Goal: Navigation & Orientation: Find specific page/section

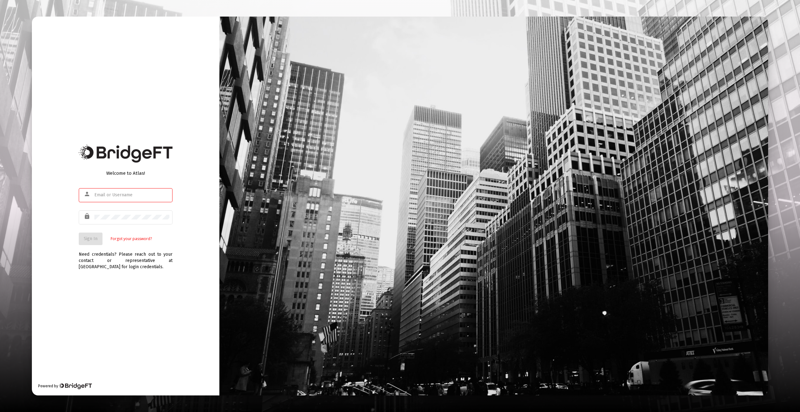
click at [146, 199] on div at bounding box center [131, 194] width 75 height 15
click at [165, 198] on div at bounding box center [131, 194] width 75 height 15
click at [0, 412] on com-1password-button at bounding box center [0, 412] width 0 height 0
click at [162, 186] on div "Welcome to Atlas! person lock Sign In Forgot your password?" at bounding box center [126, 205] width 94 height 80
click at [143, 193] on input "text" at bounding box center [131, 195] width 75 height 5
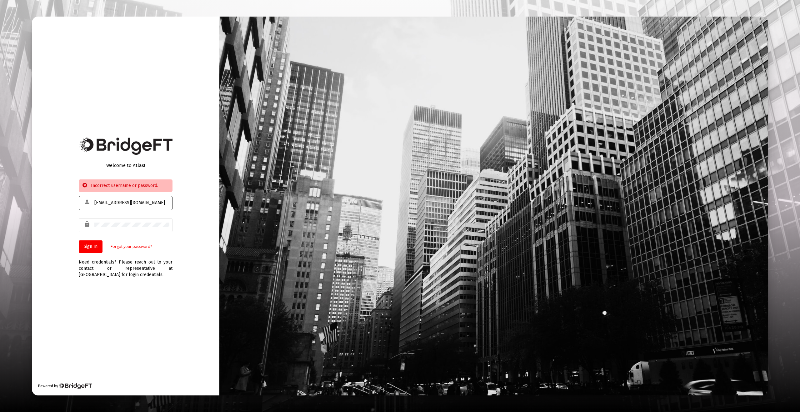
click at [139, 199] on div "[EMAIL_ADDRESS][DOMAIN_NAME]" at bounding box center [131, 202] width 75 height 15
click at [143, 203] on input "[EMAIL_ADDRESS][DOMAIN_NAME]" at bounding box center [131, 202] width 75 height 5
drag, startPoint x: 143, startPoint y: 203, endPoint x: 156, endPoint y: 207, distance: 13.4
click at [144, 204] on input "[EMAIL_ADDRESS][DOMAIN_NAME]" at bounding box center [131, 202] width 75 height 5
click at [0, 412] on com-1password-button at bounding box center [0, 412] width 0 height 0
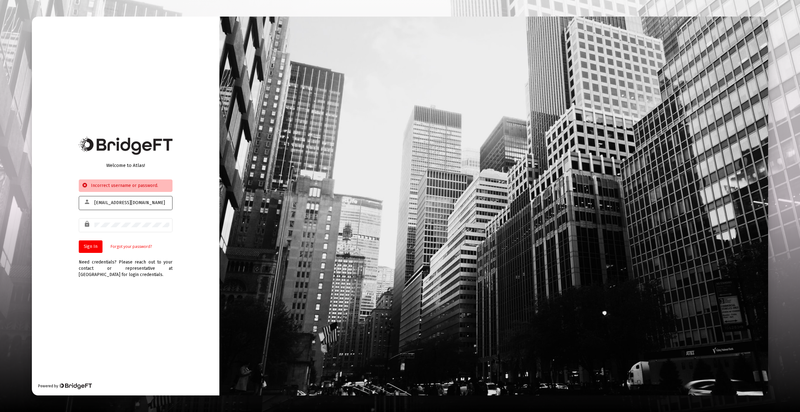
click at [149, 202] on input "[EMAIL_ADDRESS][DOMAIN_NAME]" at bounding box center [131, 202] width 75 height 5
drag, startPoint x: 108, startPoint y: 204, endPoint x: 104, endPoint y: 204, distance: 4.1
click at [104, 204] on input "[EMAIL_ADDRESS][DOMAIN_NAME]" at bounding box center [131, 202] width 75 height 5
drag, startPoint x: 154, startPoint y: 143, endPoint x: 150, endPoint y: 154, distance: 11.3
click at [154, 143] on img at bounding box center [126, 146] width 94 height 18
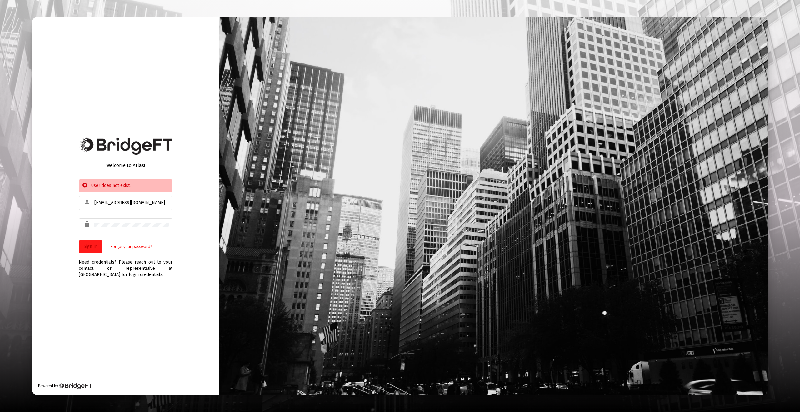
click at [91, 251] on button "Sign In" at bounding box center [91, 246] width 24 height 13
click at [145, 202] on input "[EMAIL_ADDRESS][DOMAIN_NAME]" at bounding box center [131, 202] width 75 height 5
type input "[EMAIL_ADDRESS][DOMAIN_NAME]"
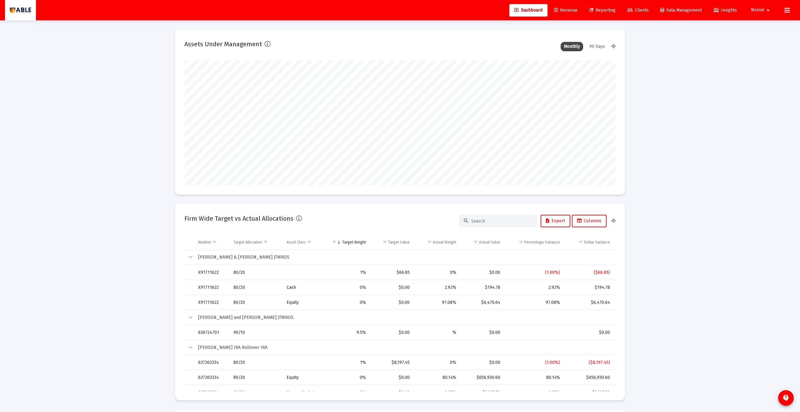
scroll to position [125, 232]
click at [793, 8] on button at bounding box center [787, 10] width 13 height 13
type input "[DATE]"
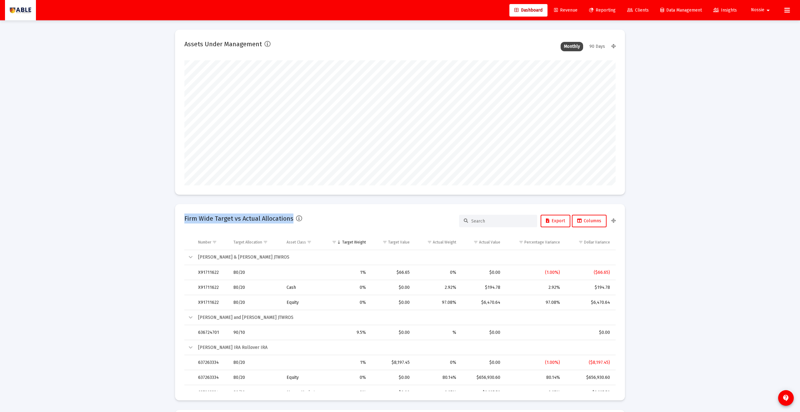
scroll to position [125, 202]
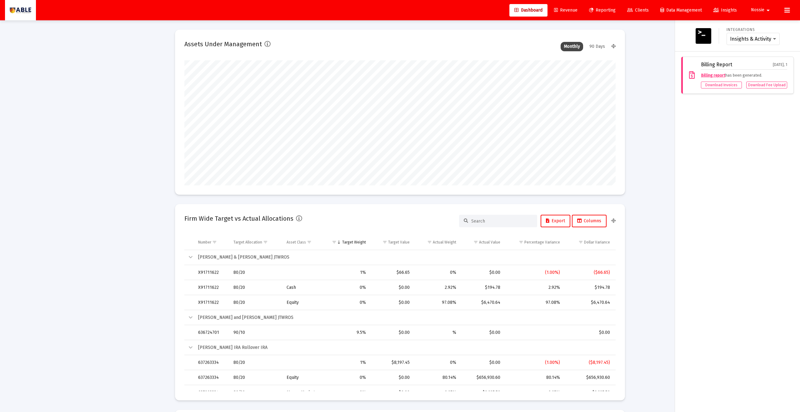
click at [658, 98] on div at bounding box center [400, 206] width 800 height 412
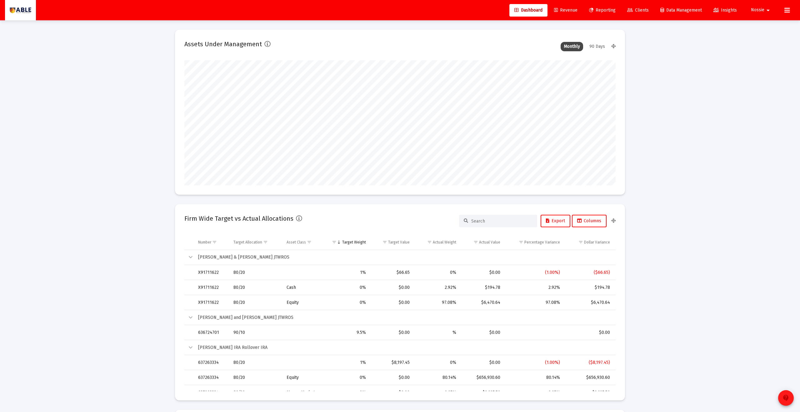
click at [786, 398] on mat-icon "contact_support" at bounding box center [787, 398] width 8 height 8
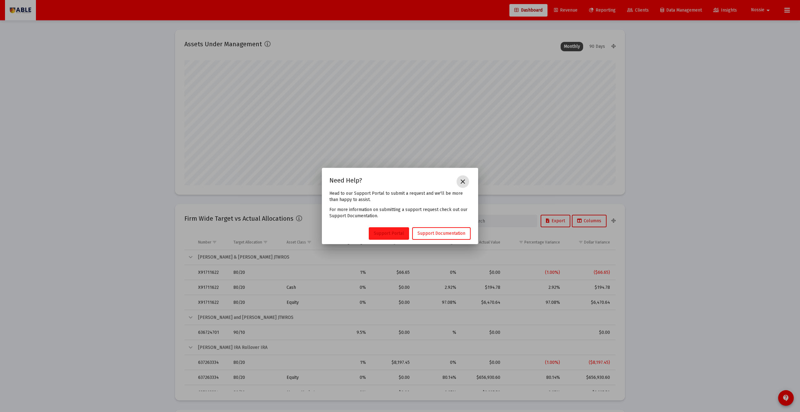
click at [399, 231] on span "Support Portal" at bounding box center [389, 233] width 30 height 5
click at [461, 182] on mat-icon "close" at bounding box center [463, 182] width 8 height 8
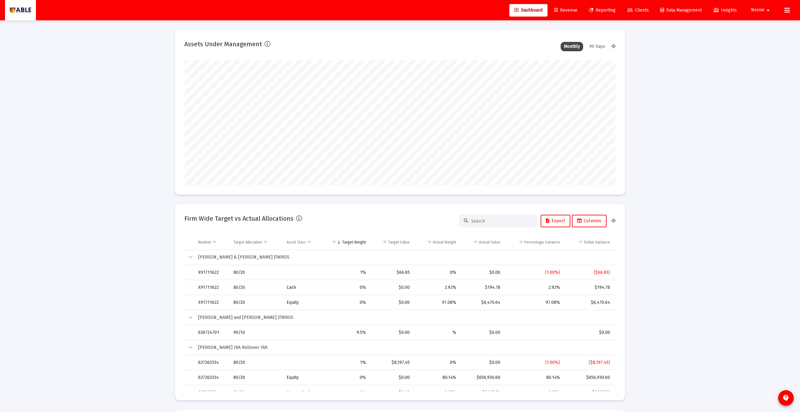
click at [682, 12] on span "Data Management" at bounding box center [682, 10] width 42 height 5
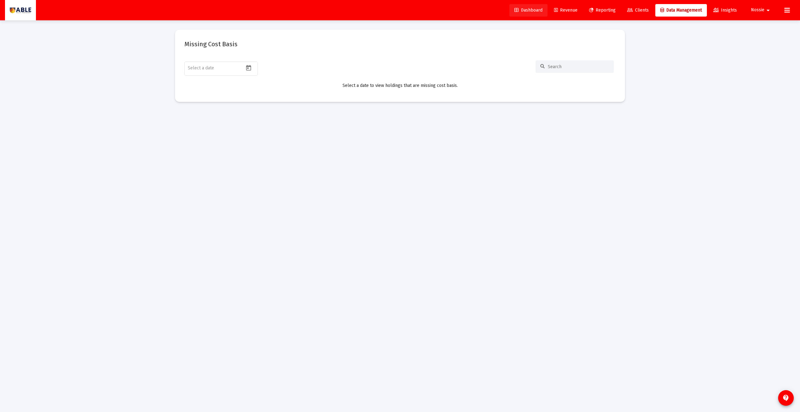
click at [520, 6] on link "Dashboard" at bounding box center [529, 10] width 38 height 13
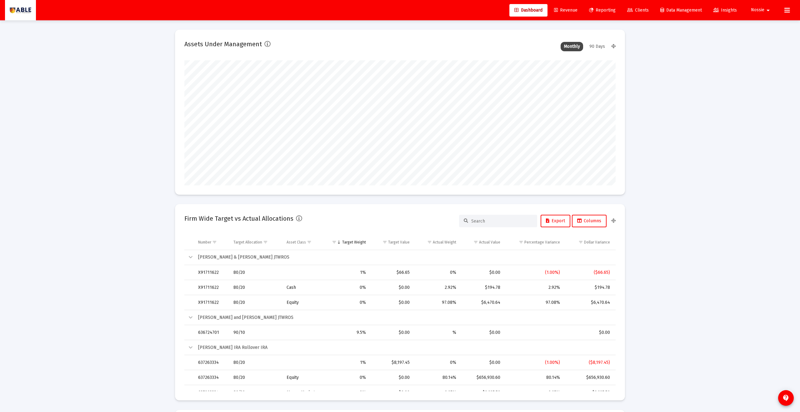
scroll to position [125, 232]
click at [562, 13] on link "Revenue" at bounding box center [565, 10] width 33 height 13
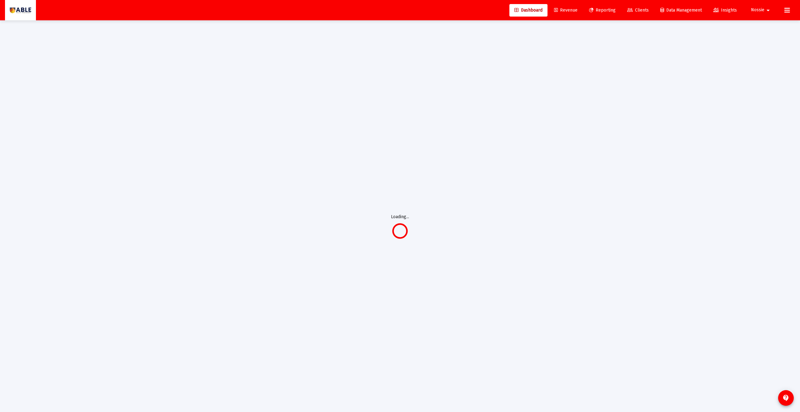
scroll to position [1, 0]
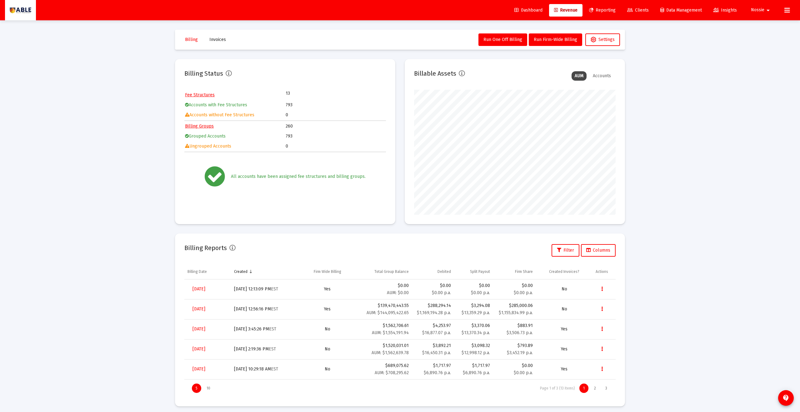
click at [764, 6] on button "Nossie arrow_drop_down" at bounding box center [762, 10] width 36 height 13
click at [764, 6] on div at bounding box center [400, 206] width 800 height 412
click at [607, 11] on span "Reporting" at bounding box center [602, 10] width 27 height 5
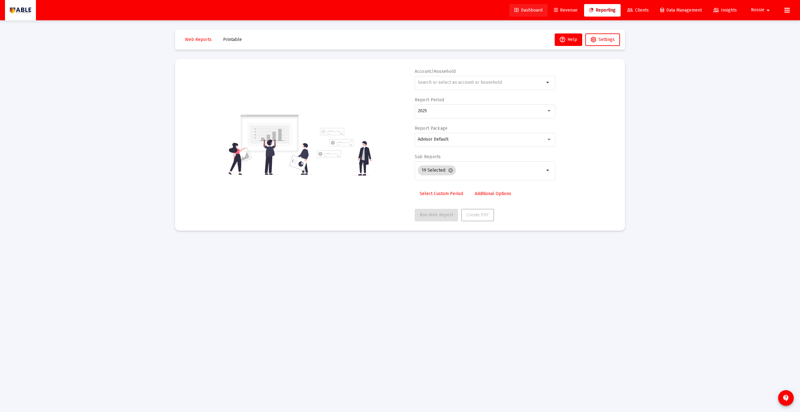
click at [539, 8] on link "Dashboard" at bounding box center [529, 10] width 38 height 13
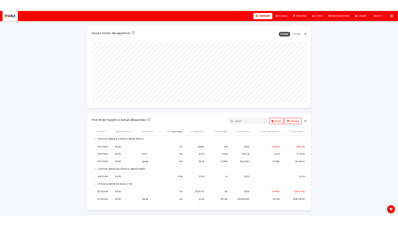
scroll to position [125, 232]
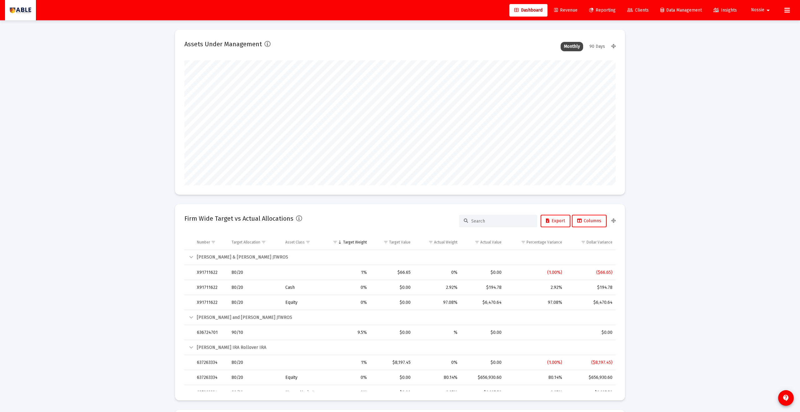
click at [33, 11] on div at bounding box center [20, 10] width 31 height 20
click at [25, 11] on img at bounding box center [21, 10] width 22 height 13
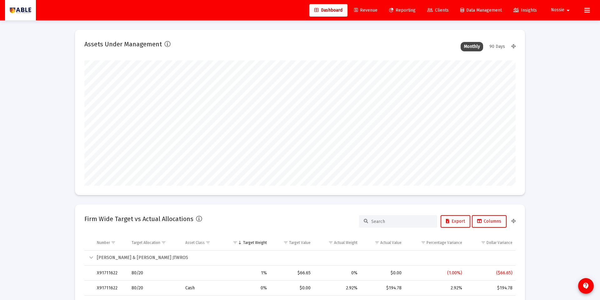
click at [445, 11] on span "Clients" at bounding box center [438, 10] width 22 height 5
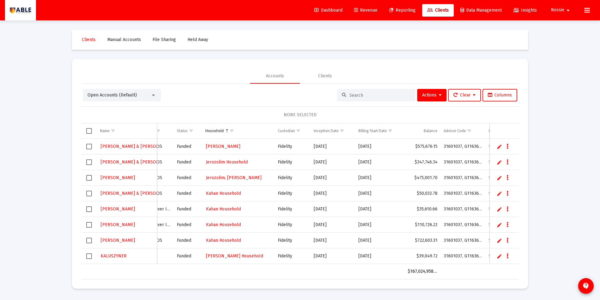
scroll to position [5315, 88]
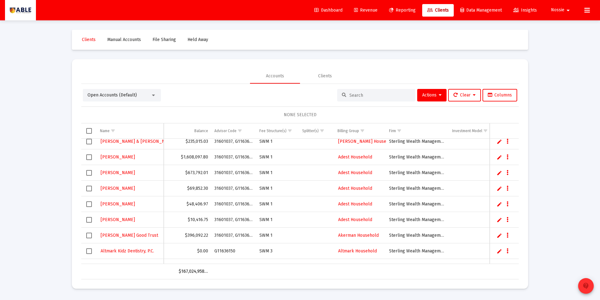
click at [585, 290] on span "contact_support" at bounding box center [586, 286] width 8 height 18
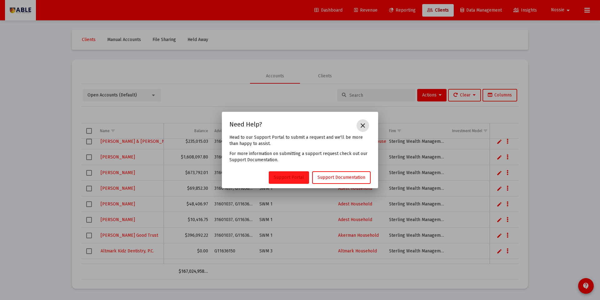
click at [293, 180] on link "Support Portal" at bounding box center [289, 177] width 40 height 13
